Goal: Transaction & Acquisition: Purchase product/service

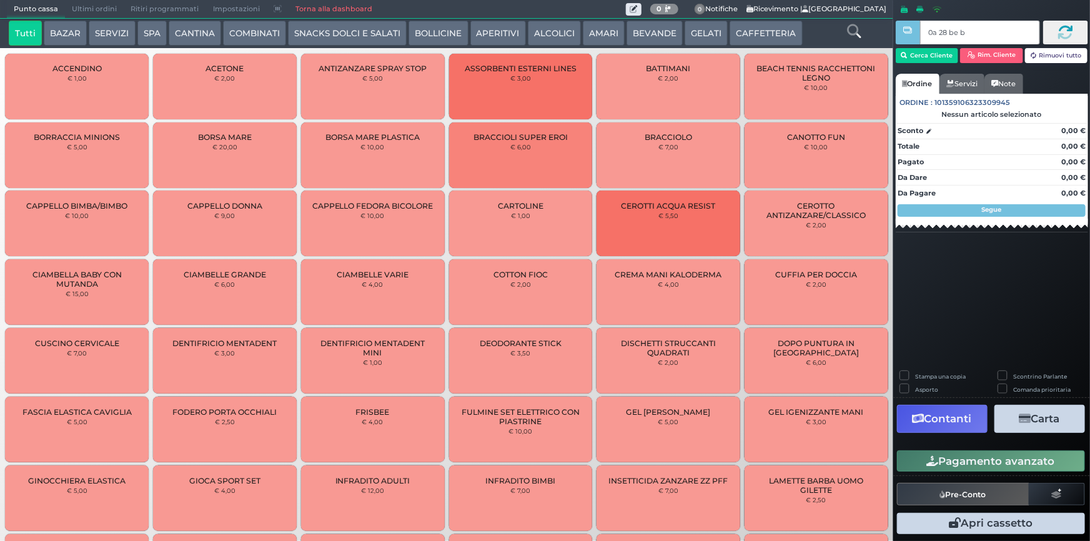
type input "0a 28 be b9"
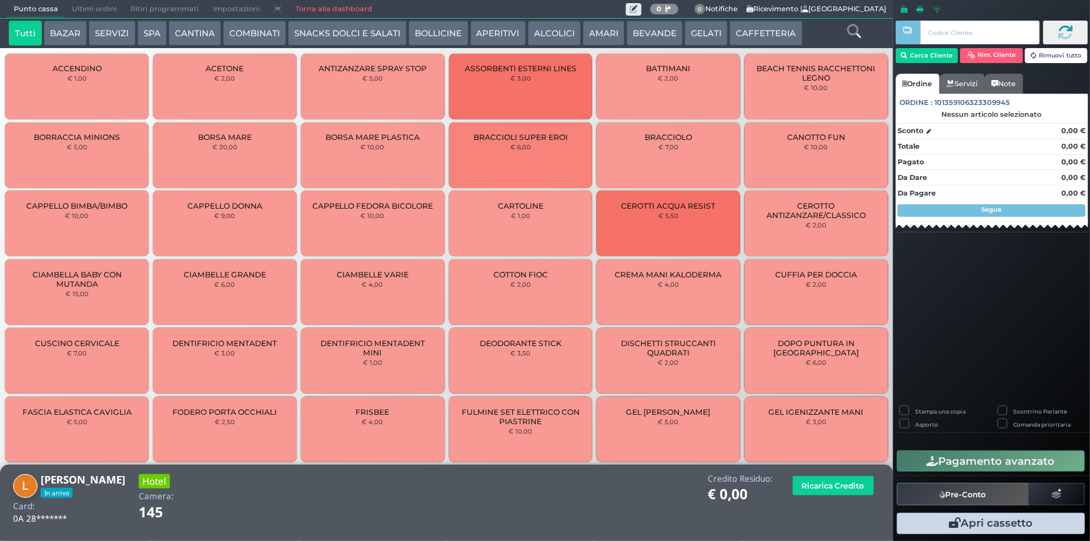
click at [856, 30] on icon at bounding box center [854, 31] width 14 height 14
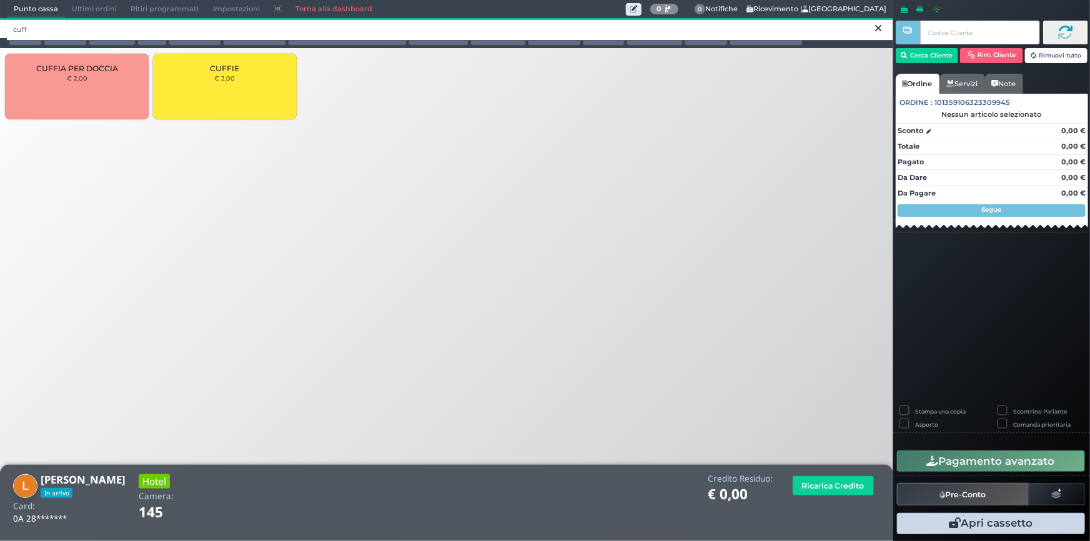
type input "cuff"
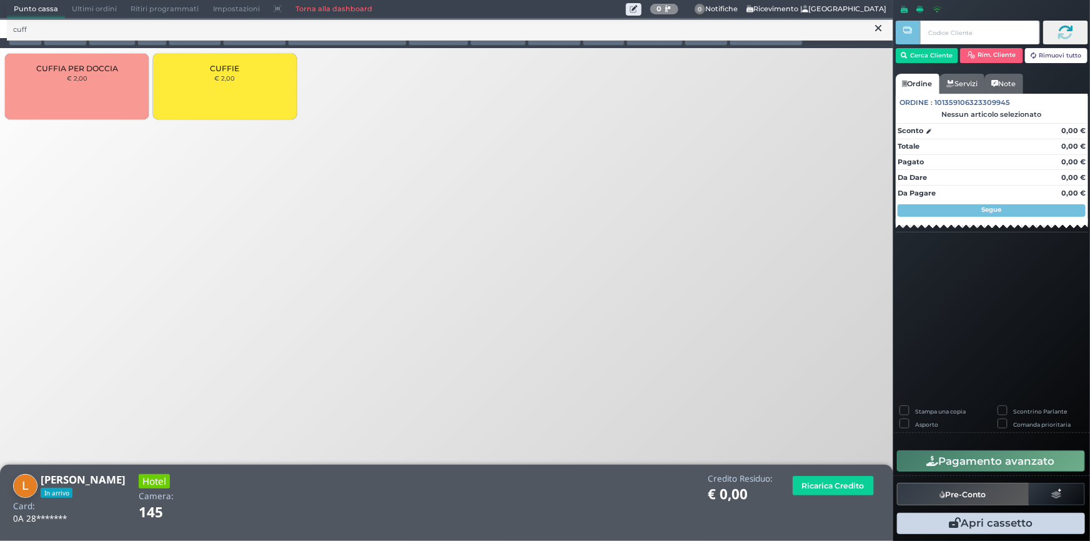
click at [256, 87] on div "CUFFIE € 2,00" at bounding box center [225, 87] width 144 height 66
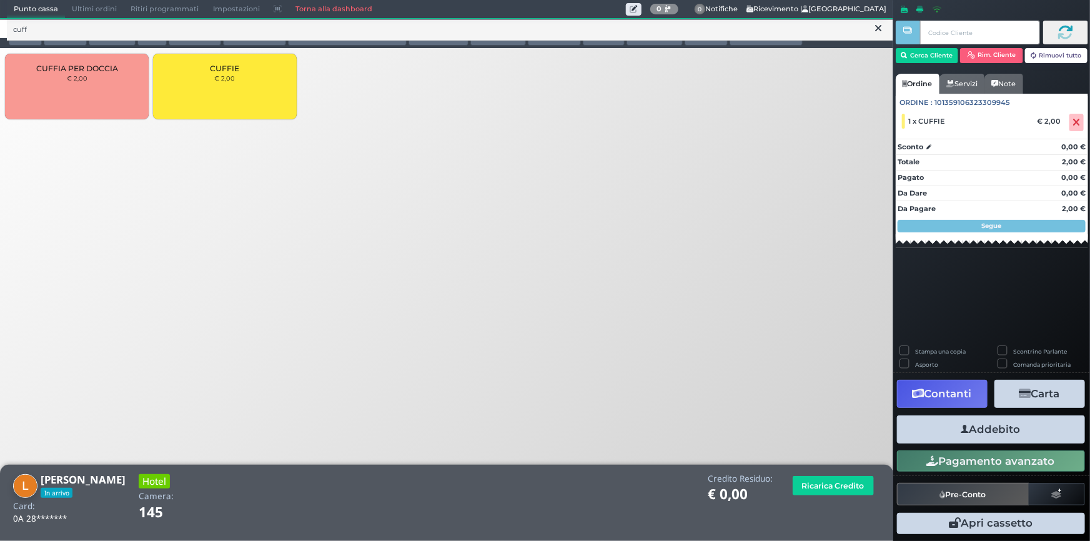
click at [974, 427] on button "Addebito" at bounding box center [991, 429] width 188 height 28
